Goal: Obtain resource: Download file/media

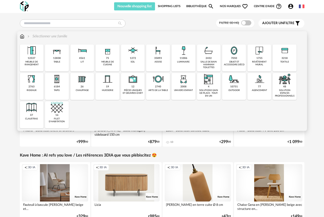
click at [58, 56] on img at bounding box center [57, 50] width 12 height 12
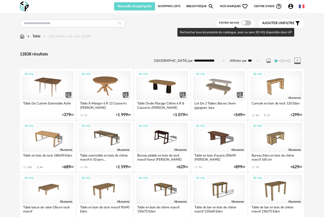
click at [247, 22] on span at bounding box center [246, 22] width 10 height 5
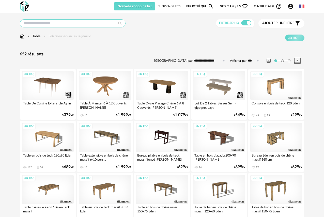
click at [56, 21] on input "text" at bounding box center [73, 23] width 106 height 8
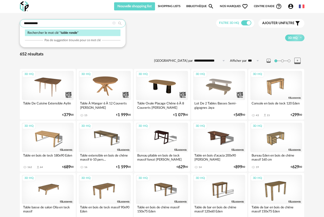
type input "**********"
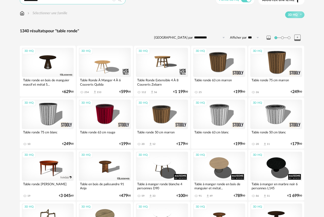
scroll to position [24, 0]
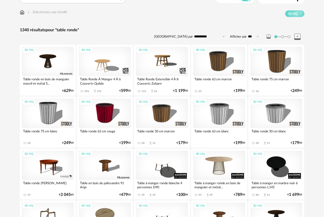
click at [216, 164] on div "3D HQ" at bounding box center [219, 165] width 52 height 29
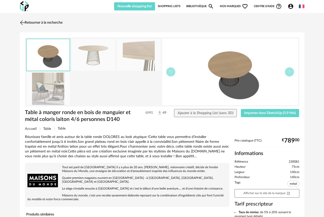
click at [22, 21] on img at bounding box center [22, 22] width 7 height 7
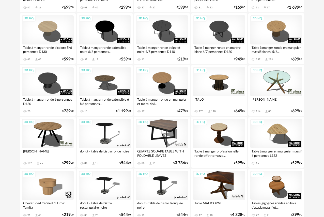
scroll to position [676, 0]
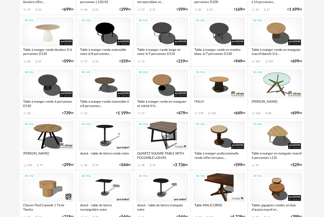
click at [43, 40] on div "3D HQ" at bounding box center [48, 31] width 52 height 29
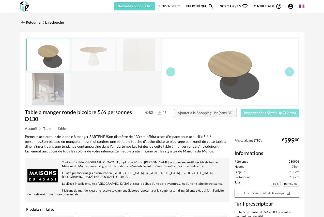
click at [261, 113] on span "Importer dans SketchUp (3,9 Mo)" at bounding box center [270, 113] width 52 height 4
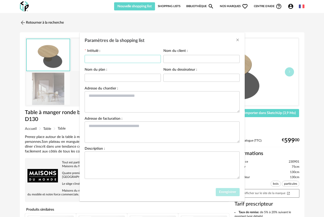
click at [125, 59] on input "Paramètres de la shopping list" at bounding box center [123, 59] width 76 height 8
type input "**********"
click at [221, 194] on span "Enregistrer" at bounding box center [227, 192] width 17 height 4
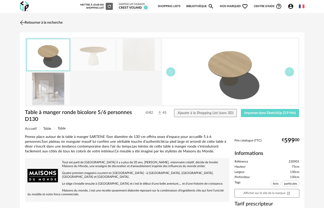
click at [26, 23] on link "Retourner à la recherche" at bounding box center [41, 22] width 44 height 11
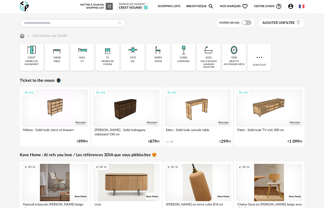
click at [58, 58] on div "12838" at bounding box center [57, 57] width 8 height 3
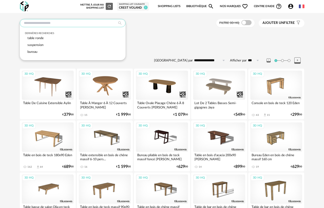
click at [71, 24] on input "text" at bounding box center [73, 23] width 106 height 8
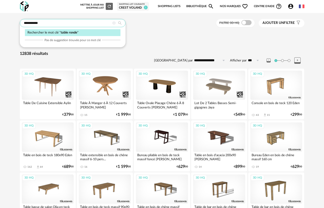
type input "**********"
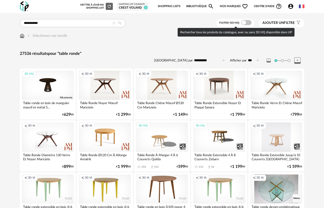
click at [249, 23] on span at bounding box center [246, 22] width 10 height 5
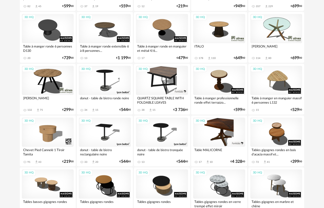
scroll to position [729, 0]
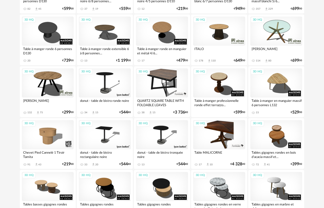
click at [225, 35] on div "3D HQ" at bounding box center [219, 31] width 52 height 29
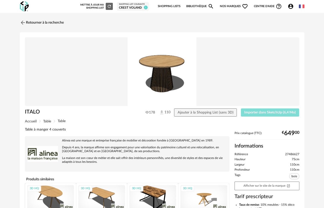
click at [260, 110] on button "Importer dans SketchUp (6,4 Mo)" at bounding box center [270, 113] width 58 height 8
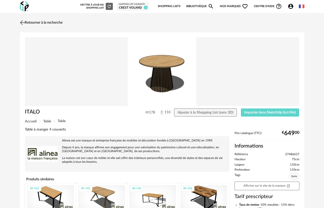
click at [20, 23] on img at bounding box center [22, 22] width 7 height 7
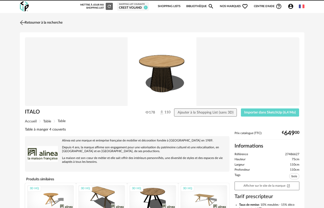
click at [38, 24] on link "Retourner à la recherche" at bounding box center [41, 22] width 44 height 11
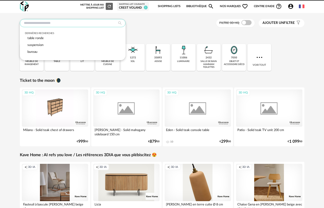
click at [58, 23] on input "text" at bounding box center [73, 23] width 106 height 8
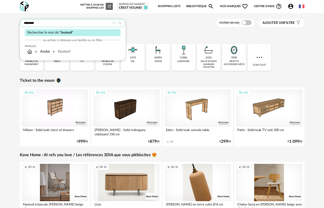
type input "********"
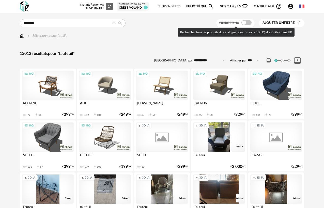
click at [247, 24] on span at bounding box center [246, 22] width 10 height 5
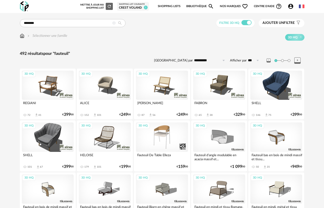
click at [117, 92] on div "3D HQ" at bounding box center [105, 85] width 52 height 29
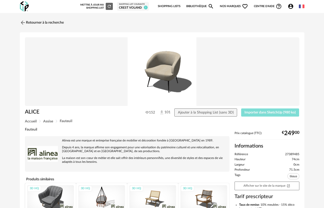
click at [273, 112] on span "Importer dans SketchUp (980 ko)" at bounding box center [269, 113] width 51 height 4
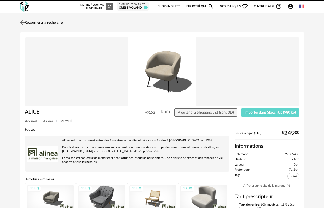
click at [28, 23] on link "Retourner à la recherche" at bounding box center [41, 22] width 44 height 11
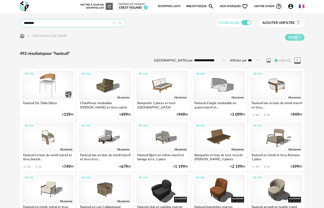
click at [97, 23] on input "********" at bounding box center [73, 23] width 106 height 8
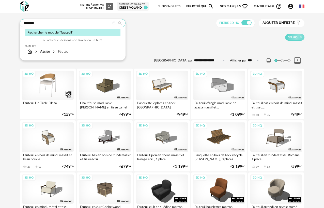
drag, startPoint x: 86, startPoint y: 23, endPoint x: -7, endPoint y: 21, distance: 93.0
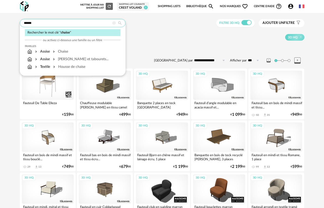
type input "******"
type input "**********"
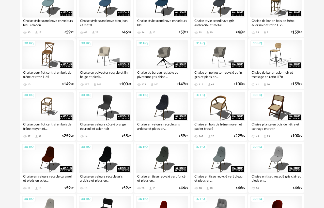
scroll to position [749, 0]
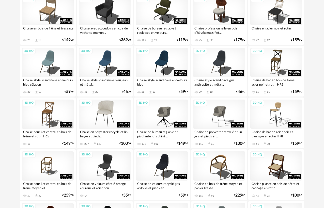
click at [109, 114] on div "3D HQ" at bounding box center [105, 114] width 52 height 29
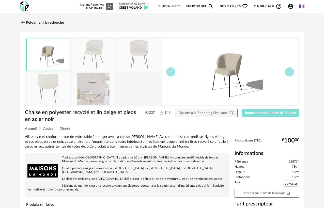
click at [261, 111] on span "Importer dans SketchUp (18 Mo)" at bounding box center [270, 113] width 51 height 4
